Goal: Task Accomplishment & Management: Manage account settings

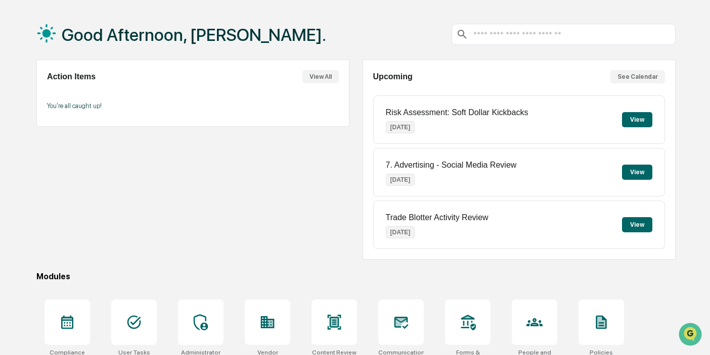
scroll to position [77, 0]
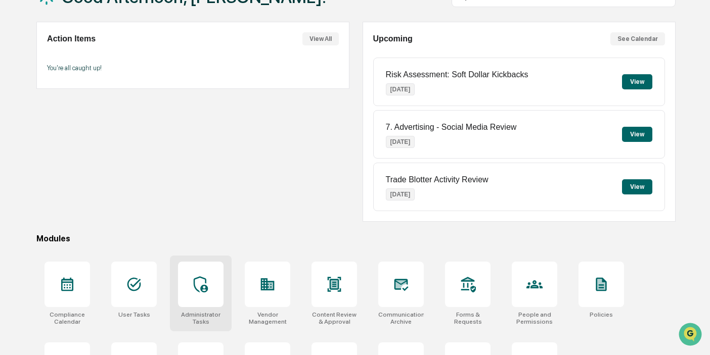
click at [194, 284] on icon at bounding box center [201, 285] width 14 height 16
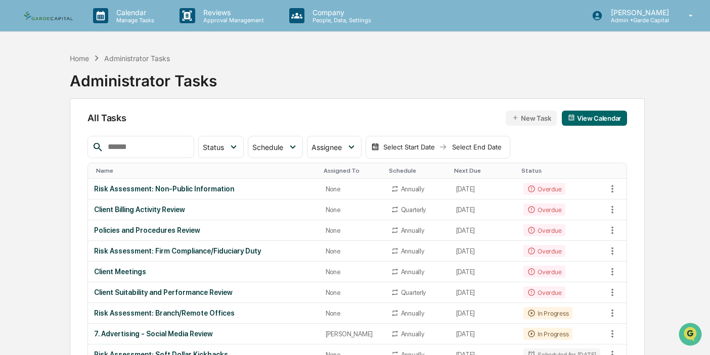
click at [152, 174] on div "Name" at bounding box center [205, 170] width 219 height 7
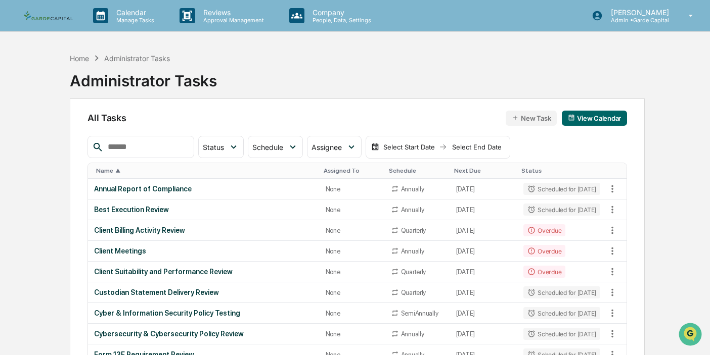
click at [152, 174] on div "Name ▲" at bounding box center [205, 170] width 219 height 7
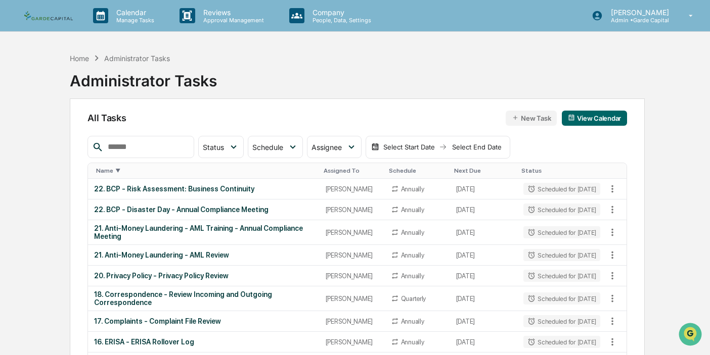
click at [152, 174] on div "Name ▼" at bounding box center [205, 170] width 219 height 7
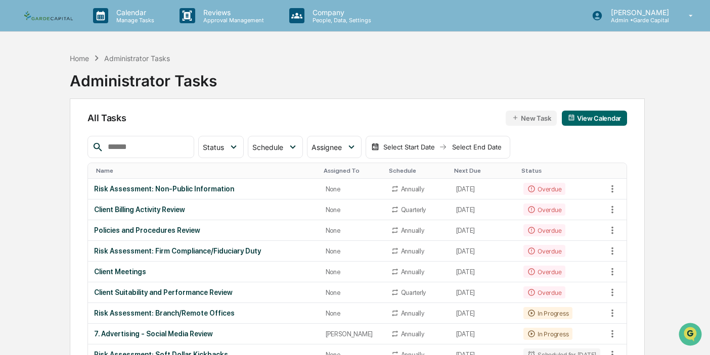
click at [146, 173] on div "Name" at bounding box center [205, 170] width 219 height 7
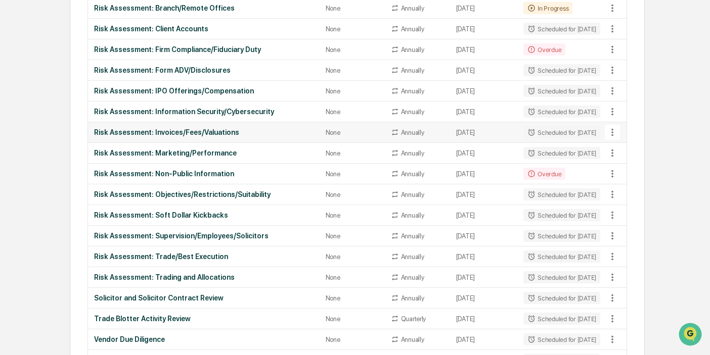
scroll to position [471, 0]
click at [171, 96] on div "Risk Assessment: IPO Offerings/Compensation" at bounding box center [203, 91] width 219 height 8
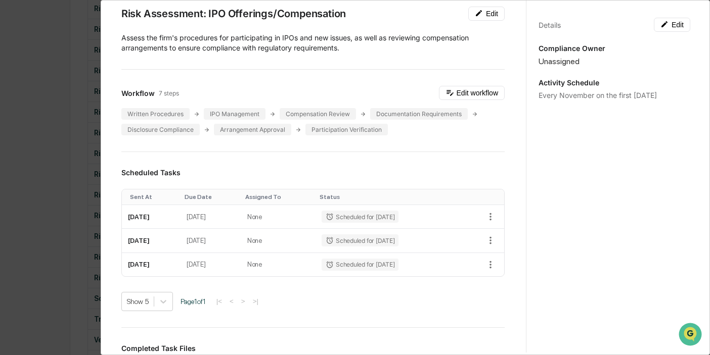
scroll to position [46, 0]
click at [79, 50] on div "Administrator Activity List Risk Assessment: IPO Offerings/Compensation Start T…" at bounding box center [355, 177] width 710 height 355
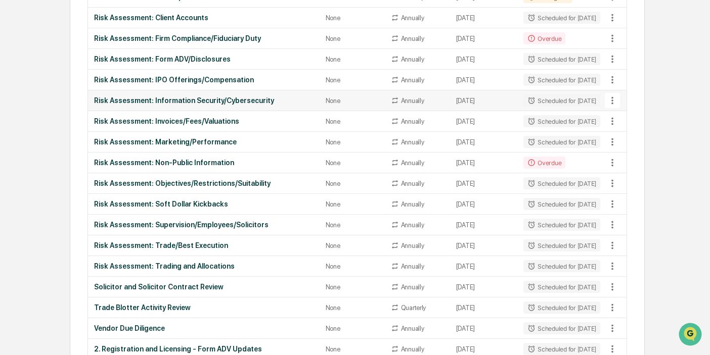
scroll to position [469, 0]
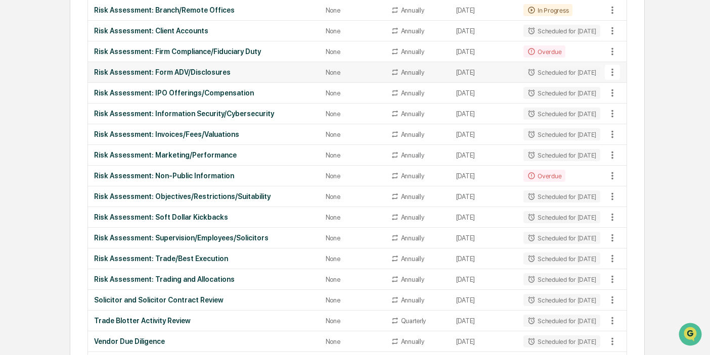
click at [199, 76] on div "Risk Assessment: Form ADV/Disclosures" at bounding box center [203, 72] width 219 height 8
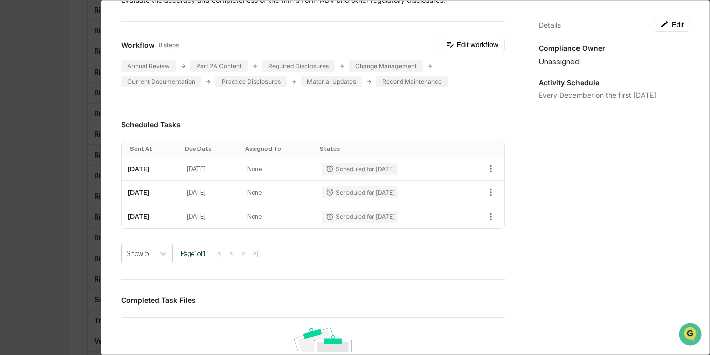
scroll to position [0, 0]
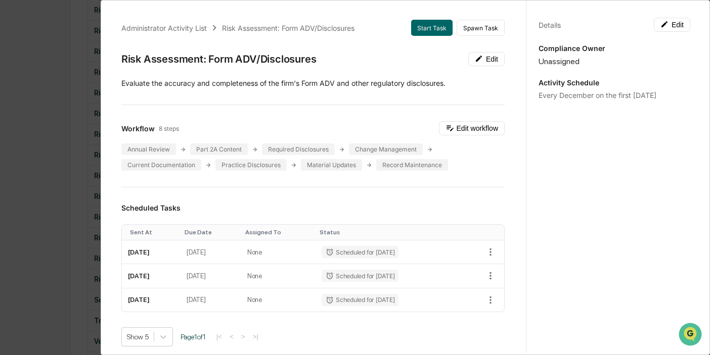
click at [82, 54] on div "Administrator Activity List Risk Assessment: Form ADV/Disclosures Start Task Sp…" at bounding box center [355, 177] width 710 height 355
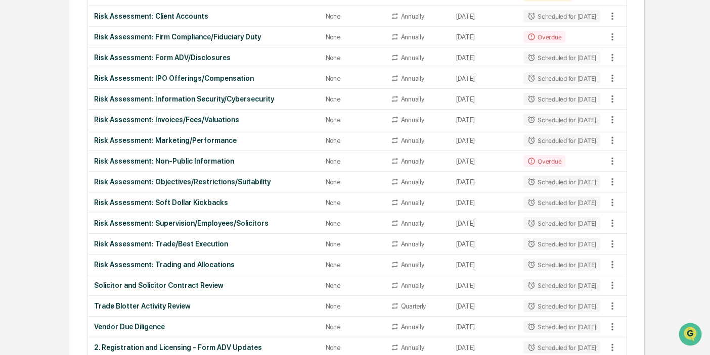
scroll to position [485, 0]
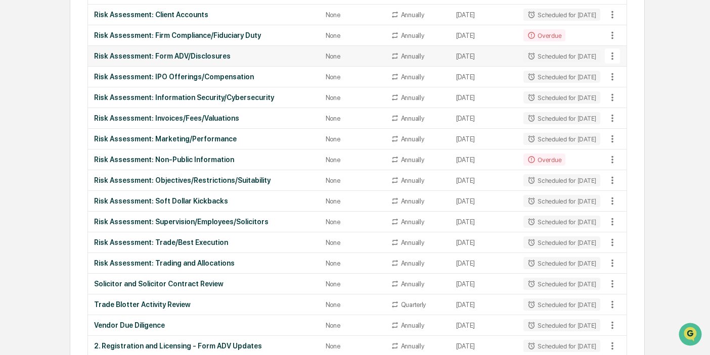
click at [138, 60] on div "Risk Assessment: Form ADV/Disclosures" at bounding box center [203, 56] width 219 height 8
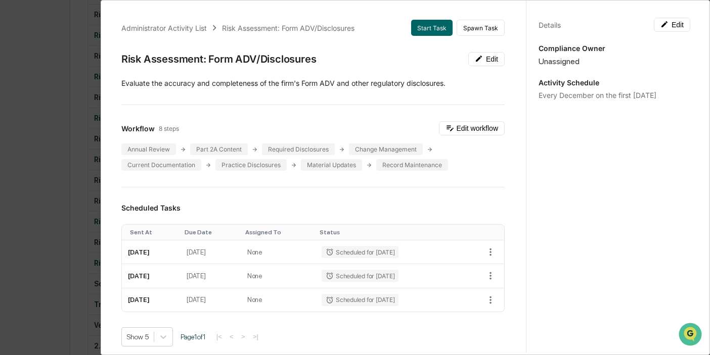
click at [44, 36] on div "Administrator Activity List Risk Assessment: Form ADV/Disclosures Start Task Sp…" at bounding box center [355, 177] width 710 height 355
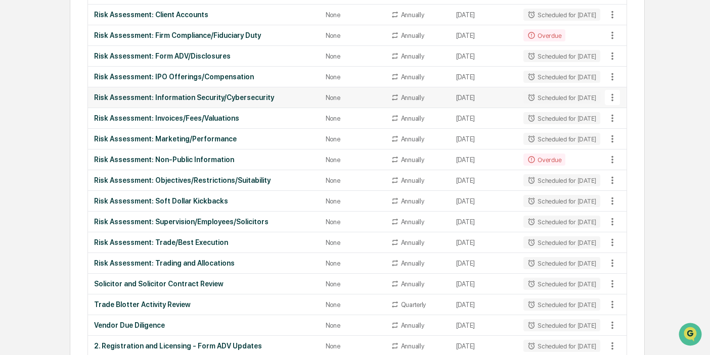
click at [188, 102] on div "Risk Assessment: Information Security/Cybersecurity" at bounding box center [203, 98] width 219 height 8
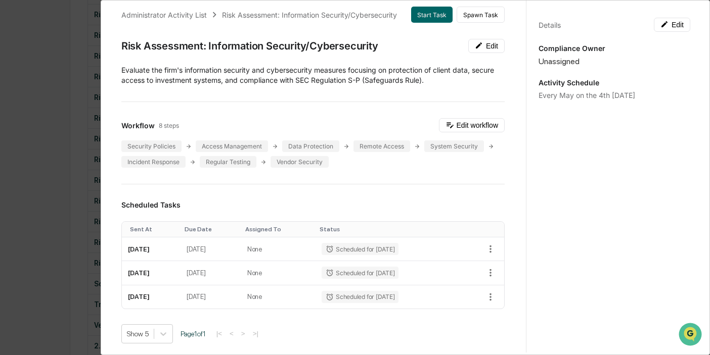
scroll to position [18, 0]
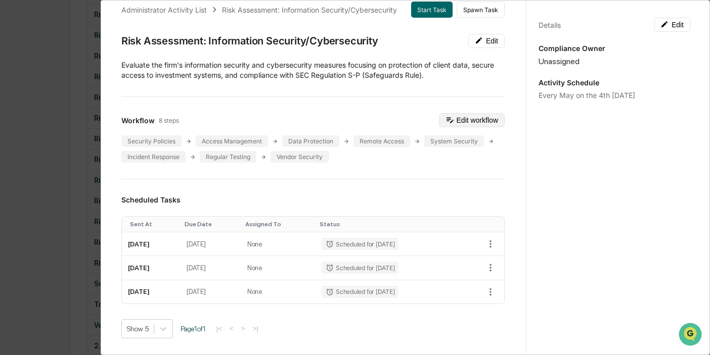
click at [467, 119] on button "Edit workflow" at bounding box center [472, 120] width 66 height 14
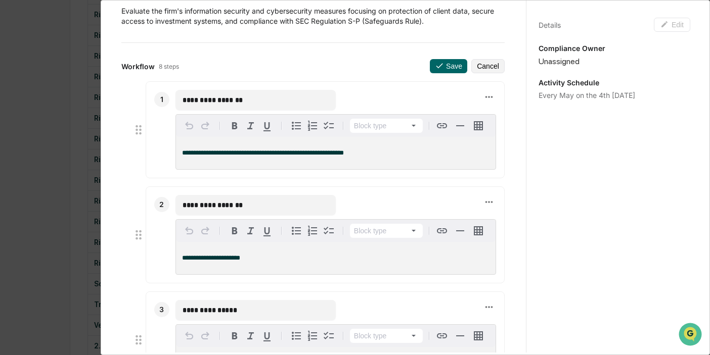
scroll to position [48, 0]
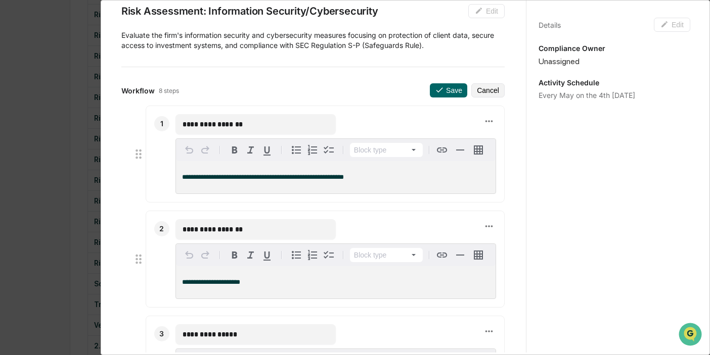
click at [58, 35] on div "**********" at bounding box center [355, 177] width 710 height 355
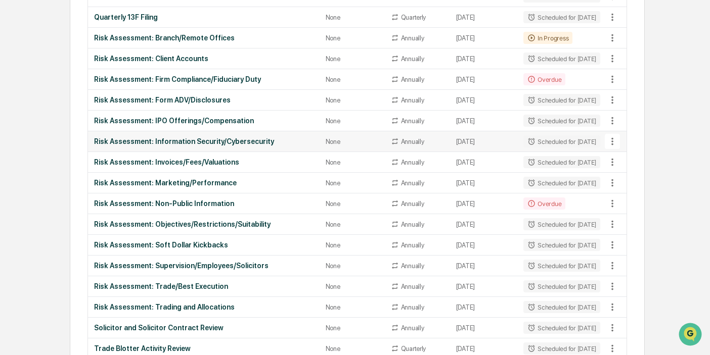
scroll to position [443, 0]
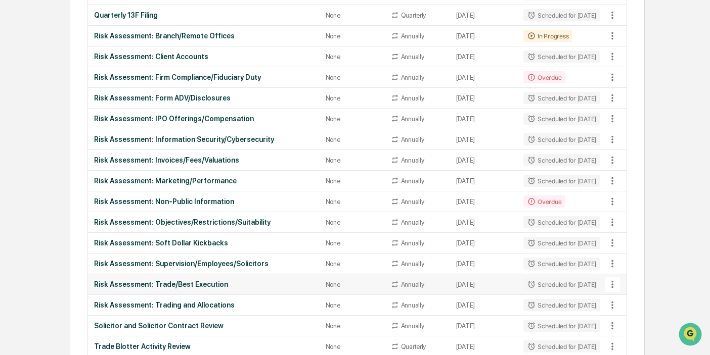
click at [164, 289] on div "Risk Assessment: Trade/Best Execution" at bounding box center [203, 285] width 219 height 8
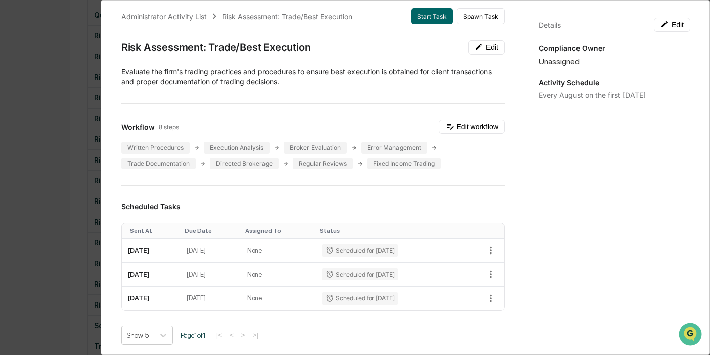
scroll to position [13, 0]
click at [472, 125] on button "Edit workflow" at bounding box center [472, 126] width 66 height 14
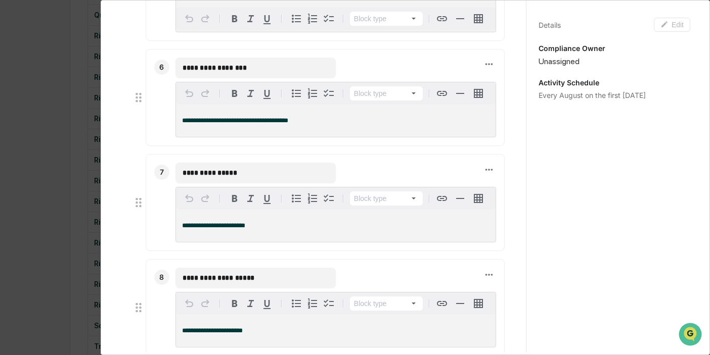
scroll to position [633, 0]
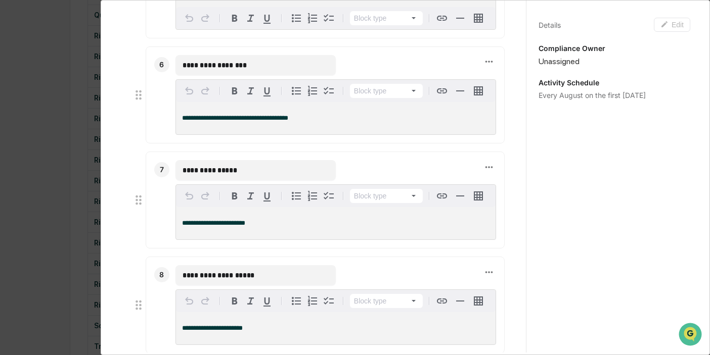
click at [73, 51] on div "**********" at bounding box center [355, 177] width 710 height 355
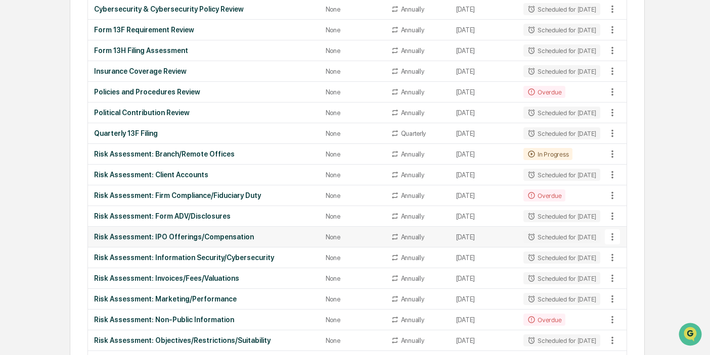
scroll to position [308, 0]
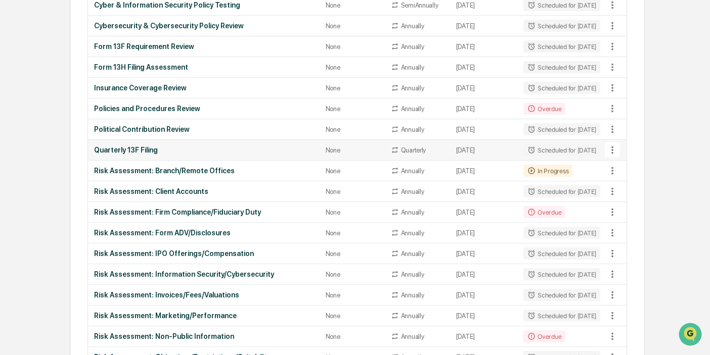
click at [141, 154] on div "Quarterly 13F Filing" at bounding box center [203, 150] width 219 height 8
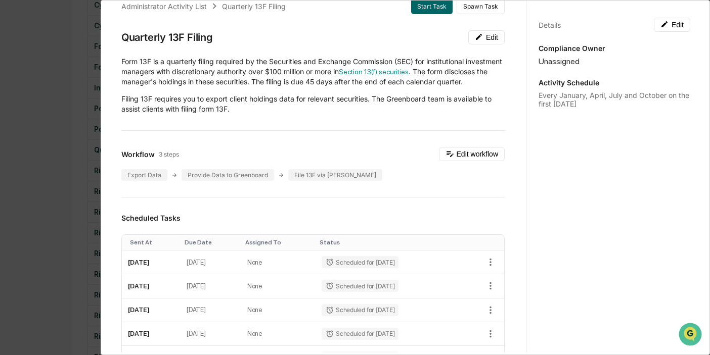
scroll to position [26, 0]
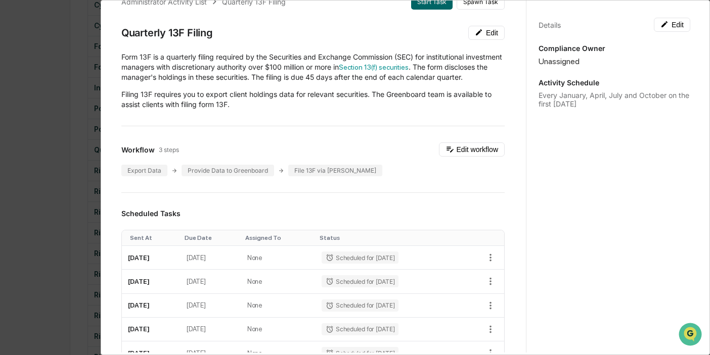
click at [56, 78] on div "Administrator Activity List Quarterly 13F Filing Start Task Spawn Task Quarterl…" at bounding box center [355, 177] width 710 height 355
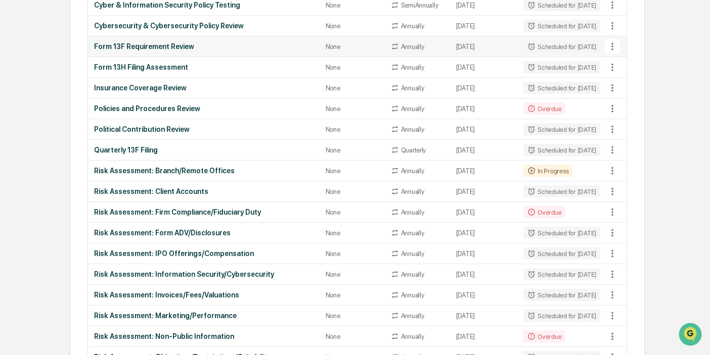
click at [174, 51] on div "Form 13F Requirement Review" at bounding box center [203, 46] width 219 height 8
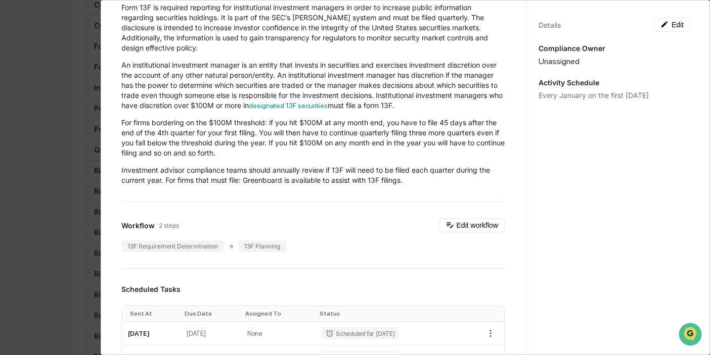
scroll to position [0, 0]
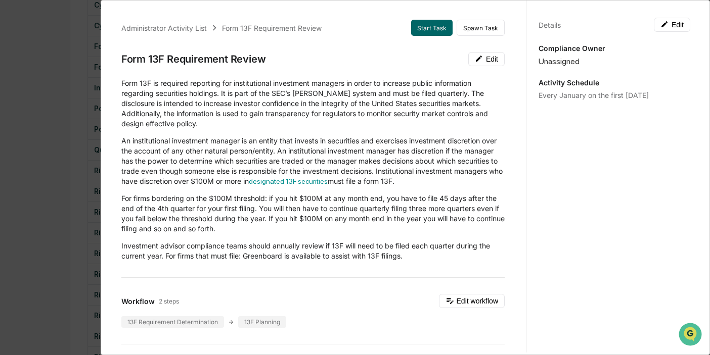
click at [57, 62] on div "Administrator Activity List Form 13F Requirement Review Start Task Spawn Task F…" at bounding box center [355, 177] width 710 height 355
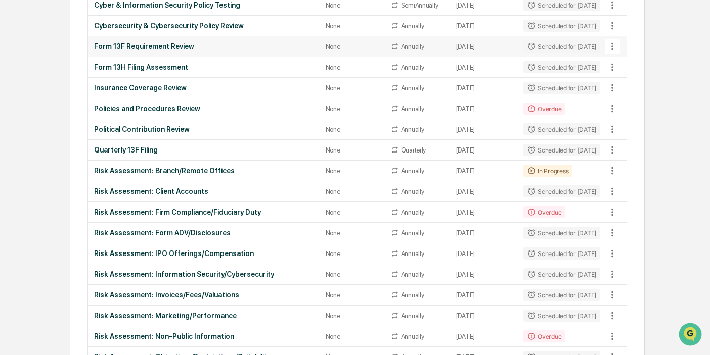
click at [615, 52] on icon at bounding box center [612, 46] width 11 height 11
click at [632, 113] on li "Delete Task" at bounding box center [645, 113] width 81 height 19
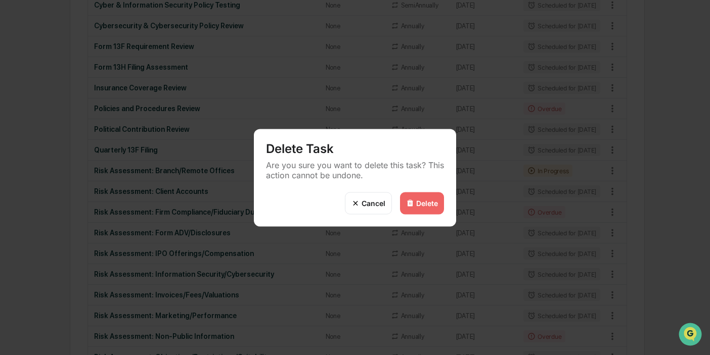
click at [417, 202] on div "Delete" at bounding box center [427, 203] width 22 height 9
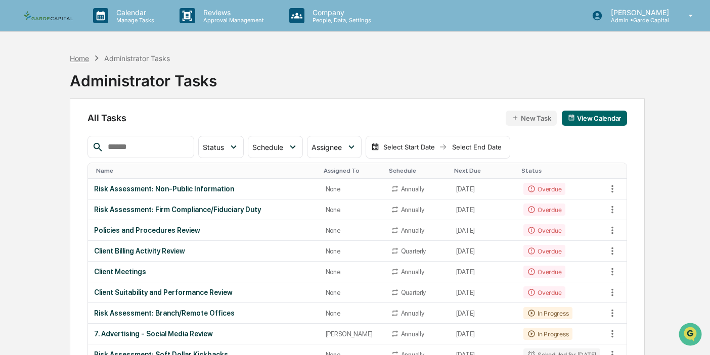
click at [84, 59] on div "Home" at bounding box center [79, 58] width 19 height 9
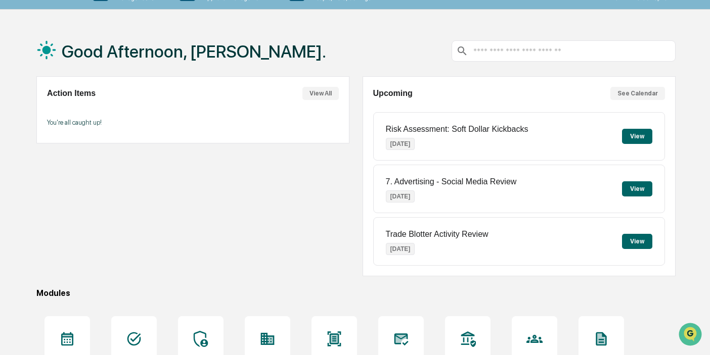
scroll to position [134, 0]
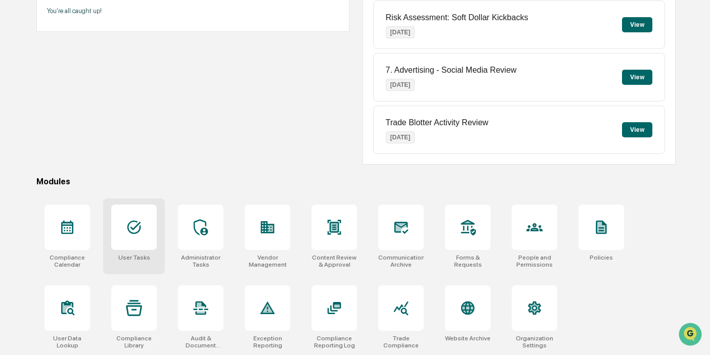
click at [136, 227] on icon at bounding box center [134, 228] width 14 height 14
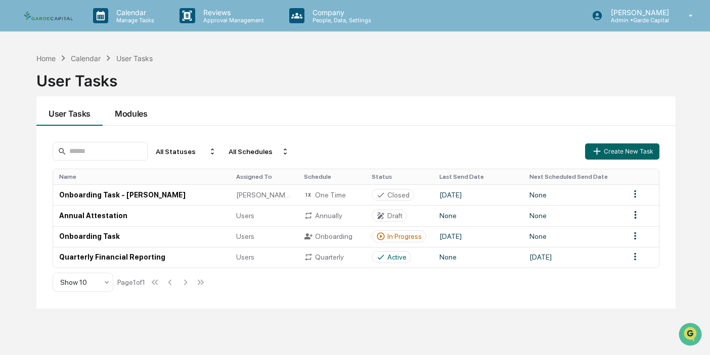
click at [134, 114] on button "Modules" at bounding box center [131, 111] width 57 height 29
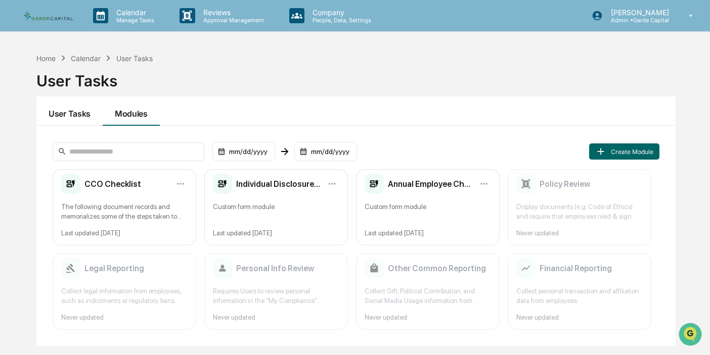
click at [76, 117] on button "User Tasks" at bounding box center [69, 111] width 66 height 29
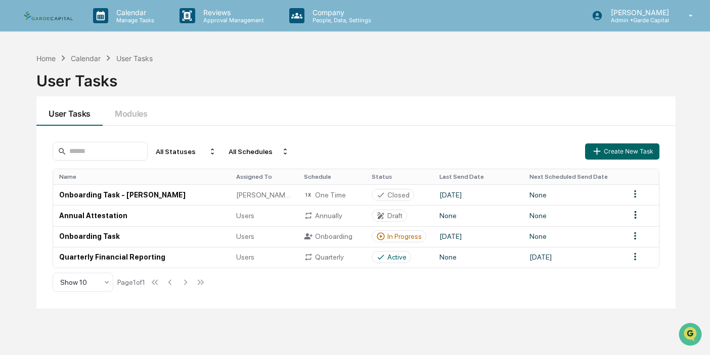
click at [74, 116] on button "User Tasks" at bounding box center [69, 111] width 66 height 29
click at [49, 58] on div "Home" at bounding box center [45, 58] width 19 height 9
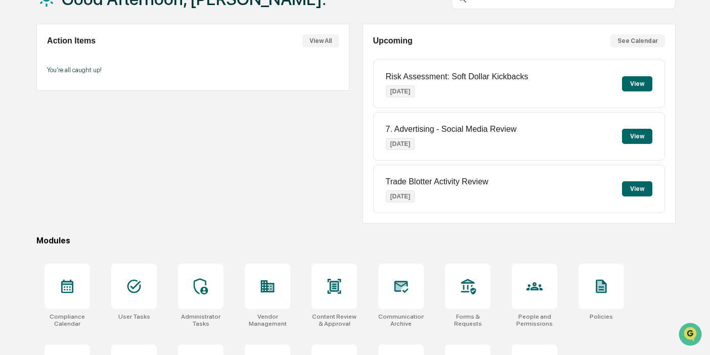
scroll to position [134, 0]
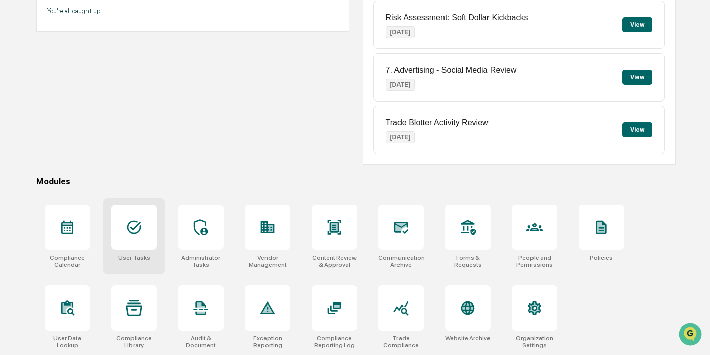
click at [132, 229] on icon at bounding box center [134, 228] width 14 height 14
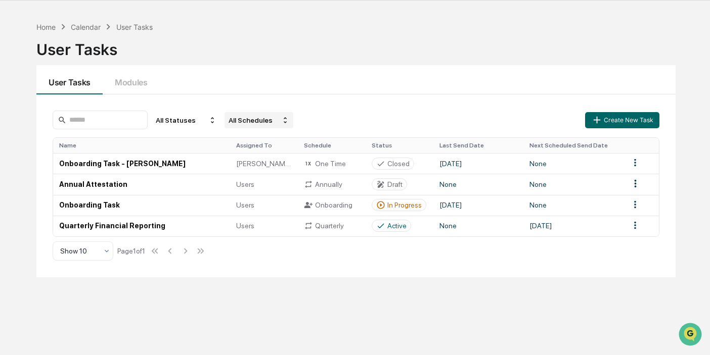
scroll to position [36, 0]
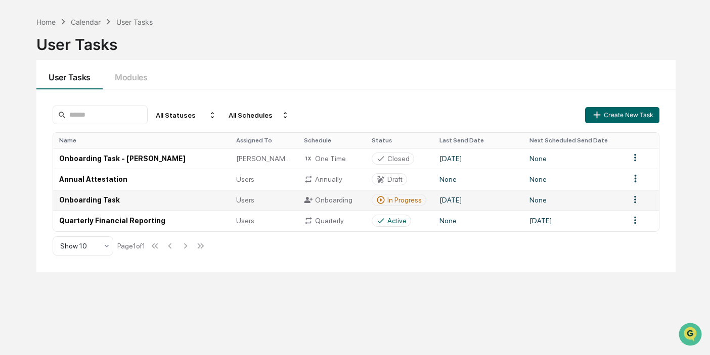
click at [103, 199] on td "Onboarding Task" at bounding box center [141, 200] width 177 height 21
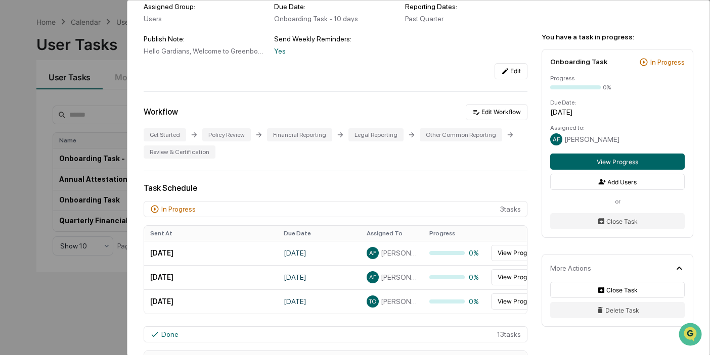
scroll to position [120, 0]
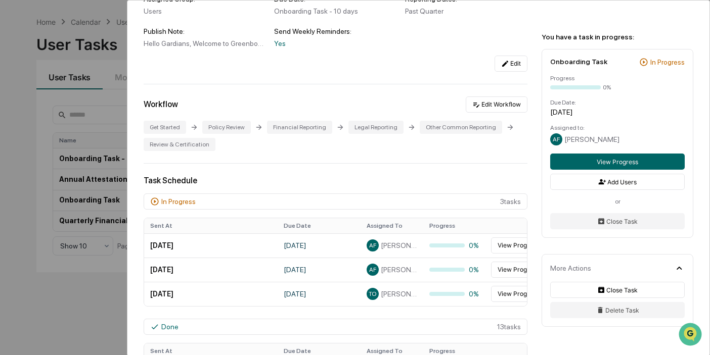
click at [92, 127] on div "User Tasks Onboarding Task Onboarding Task Active No description Details Assign…" at bounding box center [355, 177] width 710 height 355
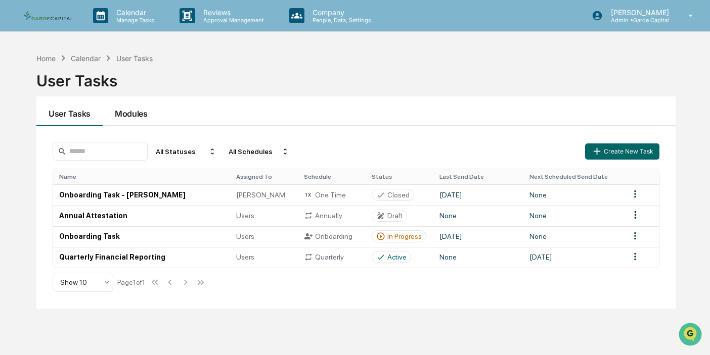
click at [134, 111] on button "Modules" at bounding box center [131, 111] width 57 height 29
